Goal: Browse casually: Explore the website without a specific task or goal

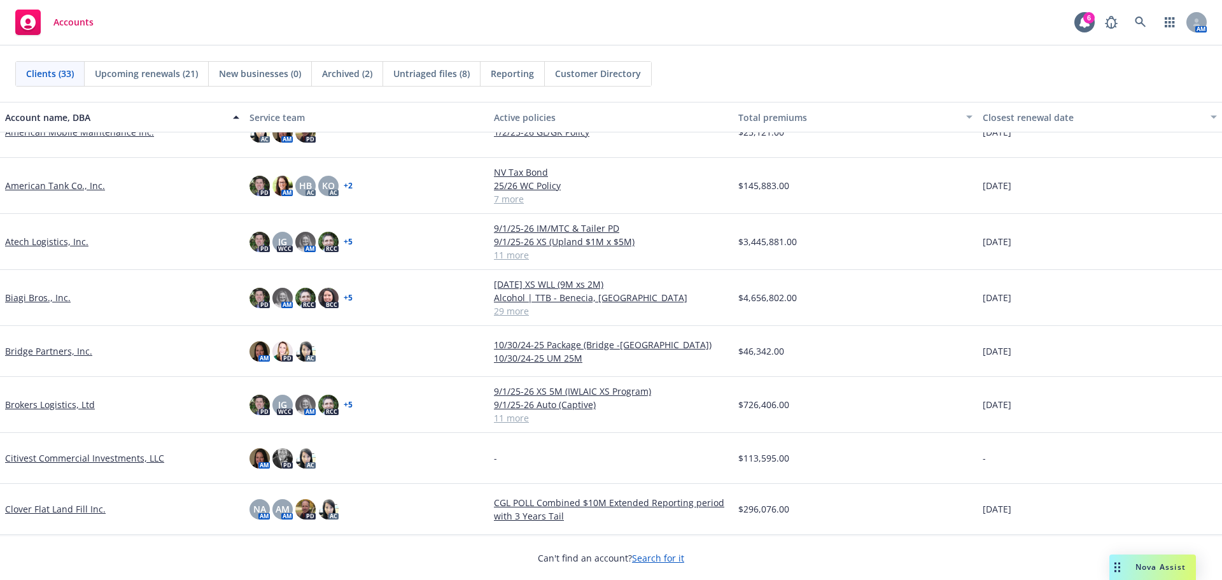
scroll to position [191, 0]
